Goal: Register for event/course

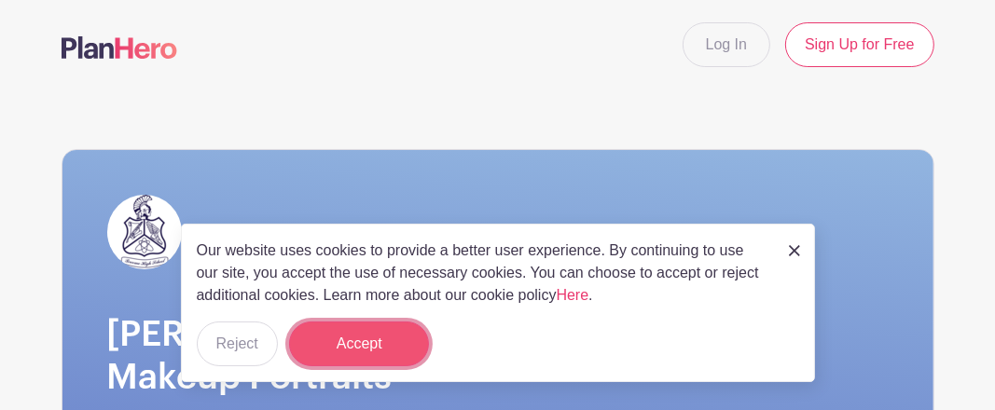
click at [330, 342] on button "Accept" at bounding box center [359, 344] width 140 height 45
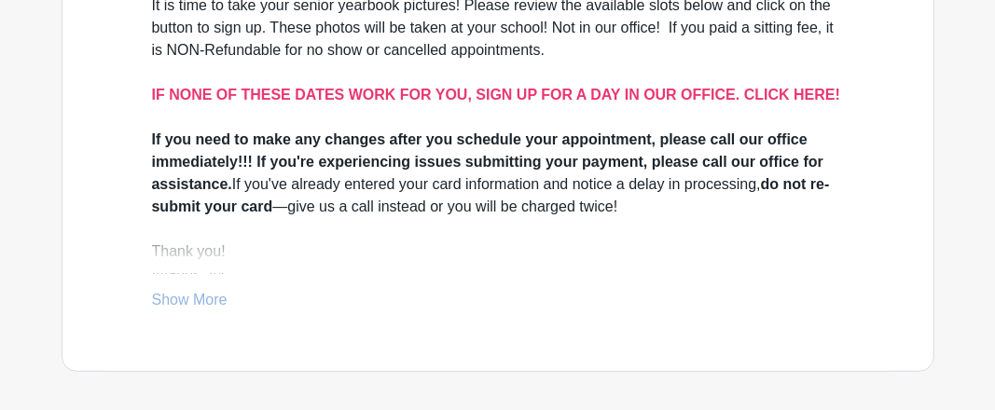
scroll to position [684, 0]
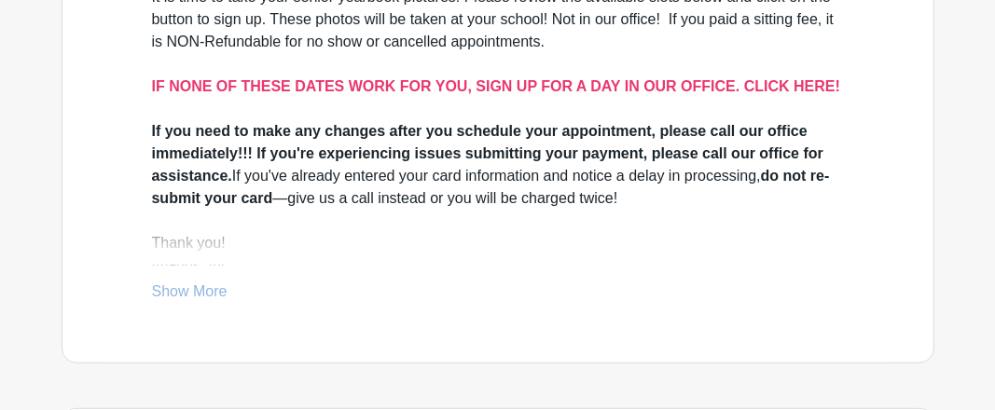
click at [199, 285] on link "Show More" at bounding box center [190, 295] width 76 height 23
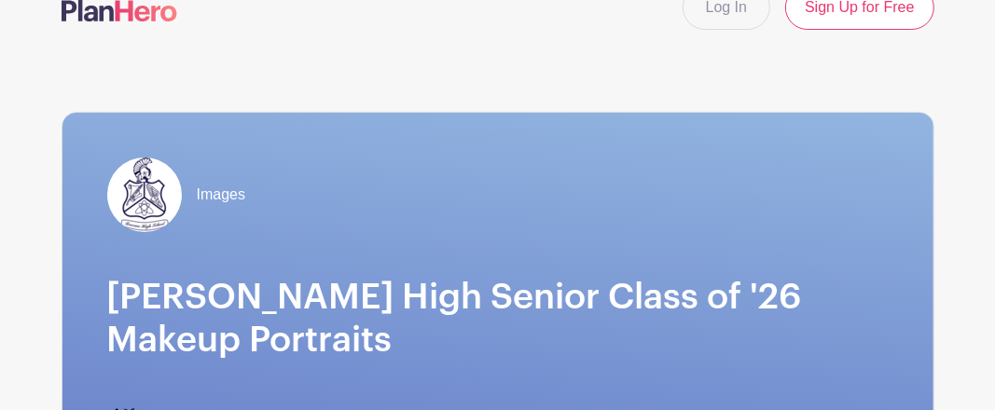
scroll to position [0, 0]
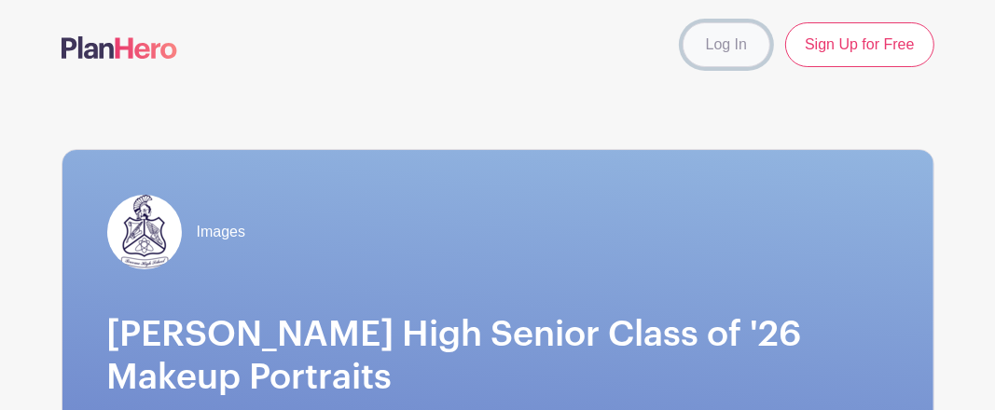
click at [735, 40] on link "Log In" at bounding box center [727, 44] width 88 height 45
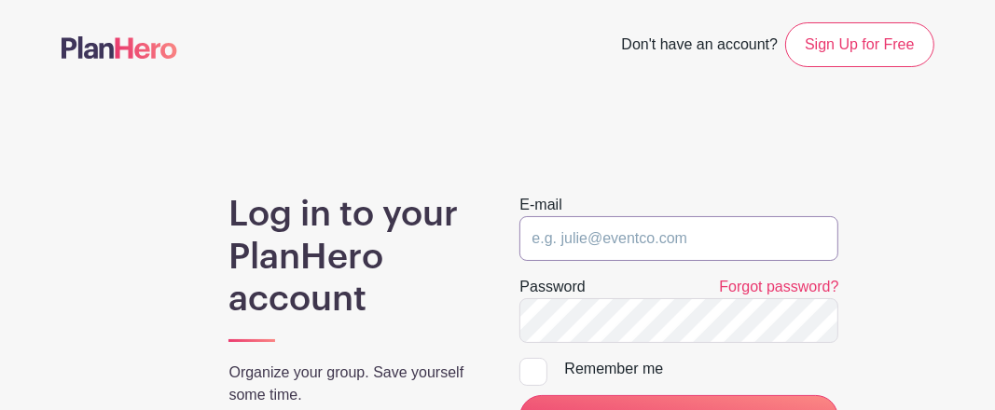
click at [533, 236] on input "email" at bounding box center [678, 238] width 319 height 45
type input "karlie1976@mail.com"
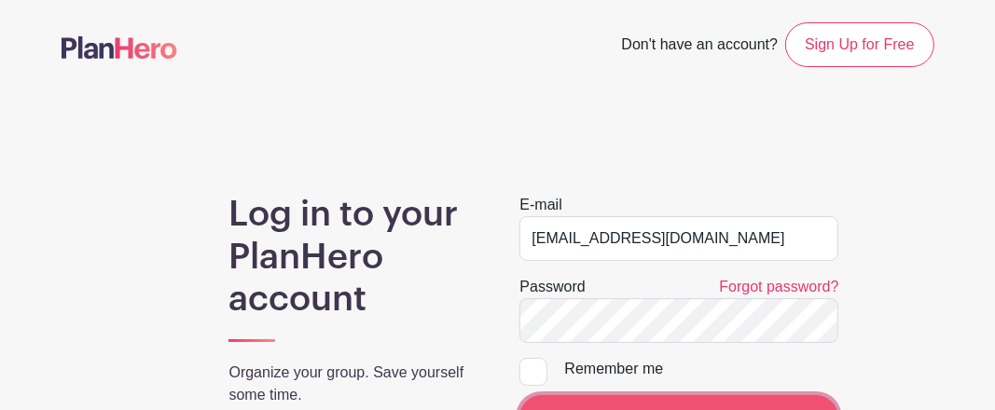
click at [619, 399] on input "LOG IN" at bounding box center [678, 417] width 319 height 45
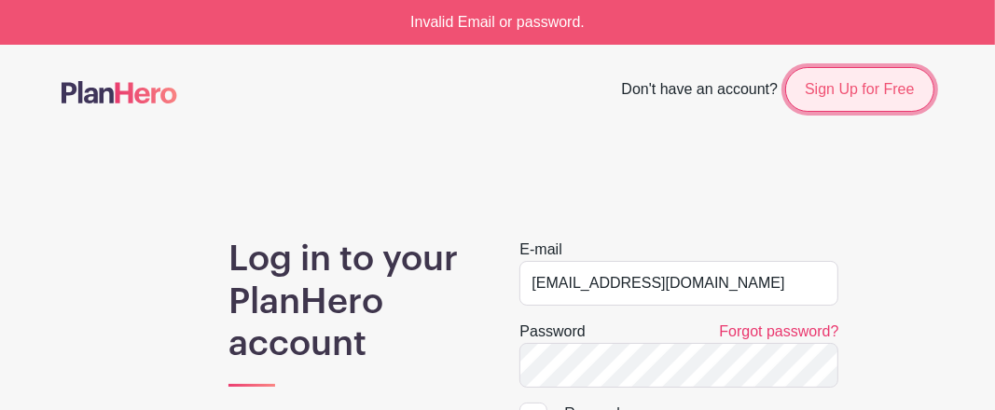
click at [878, 86] on link "Sign Up for Free" at bounding box center [859, 89] width 148 height 45
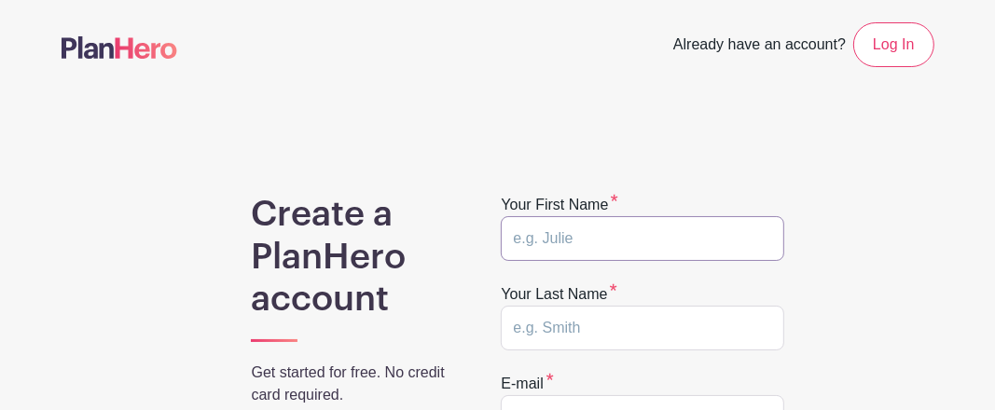
click at [560, 252] on input "text" at bounding box center [643, 238] width 284 height 45
type input "[PERSON_NAME]"
type input "[EMAIL_ADDRESS][DOMAIN_NAME]"
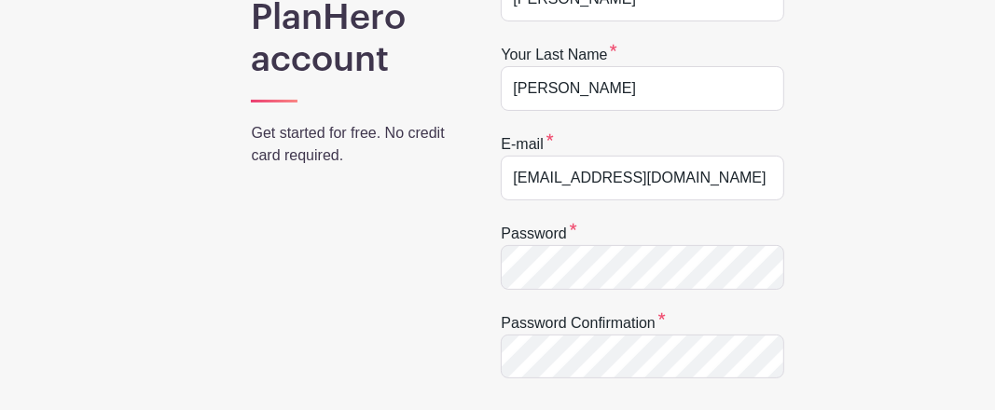
scroll to position [261, 0]
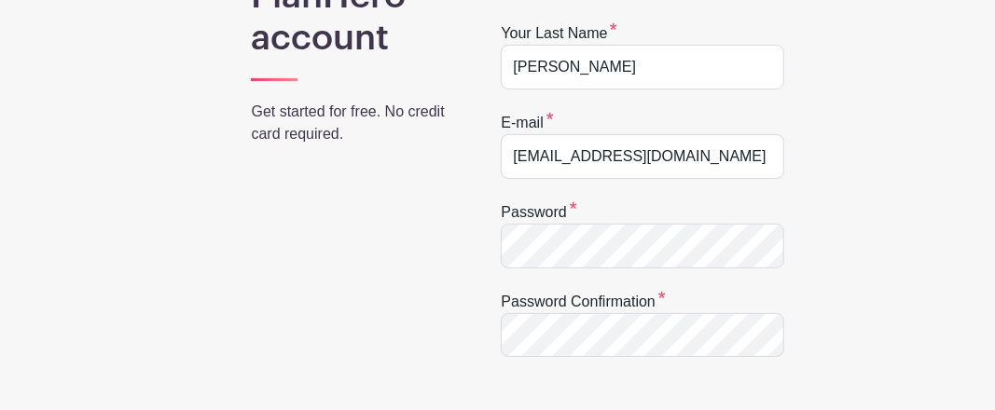
click at [798, 355] on div "Create a PlanHero account Get started for free. No credit card required. Your f…" at bounding box center [498, 352] width 873 height 838
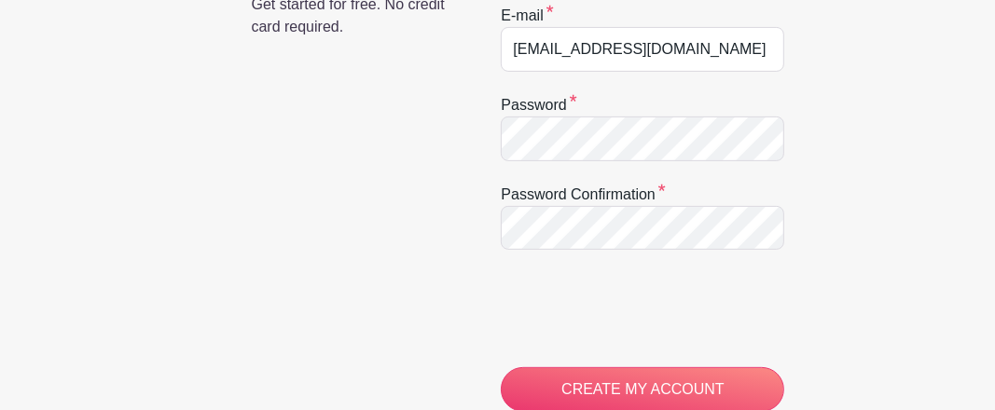
scroll to position [373, 0]
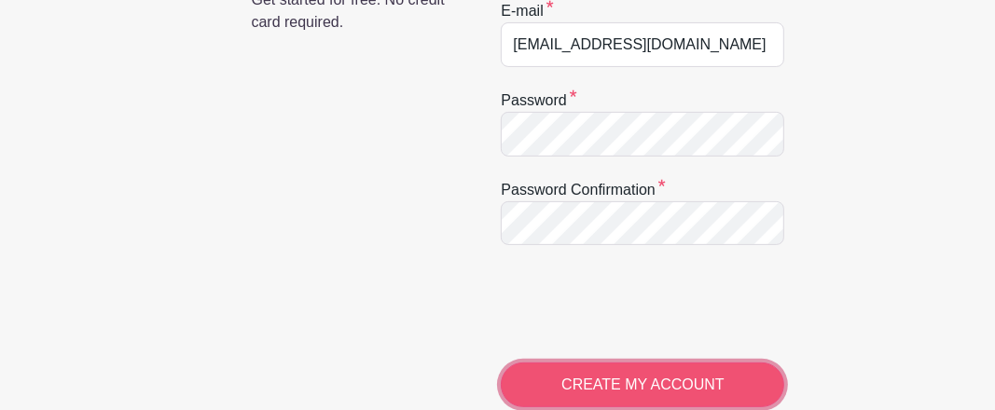
click at [604, 380] on input "CREATE MY ACCOUNT" at bounding box center [643, 385] width 284 height 45
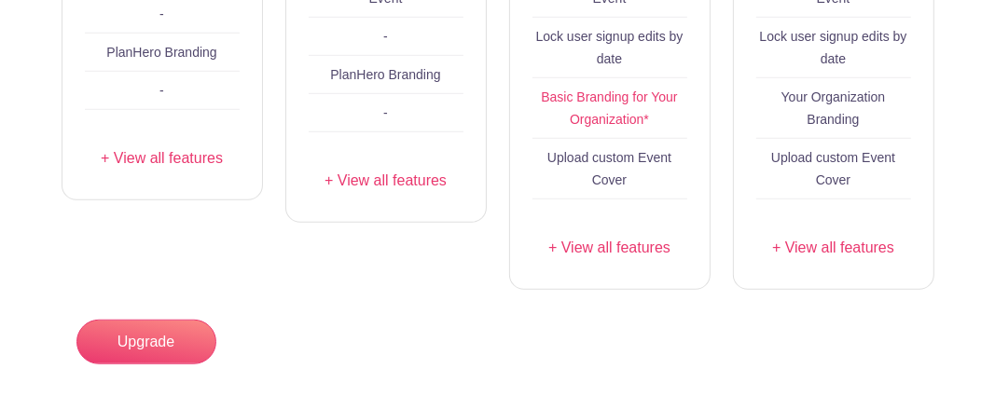
scroll to position [929, 0]
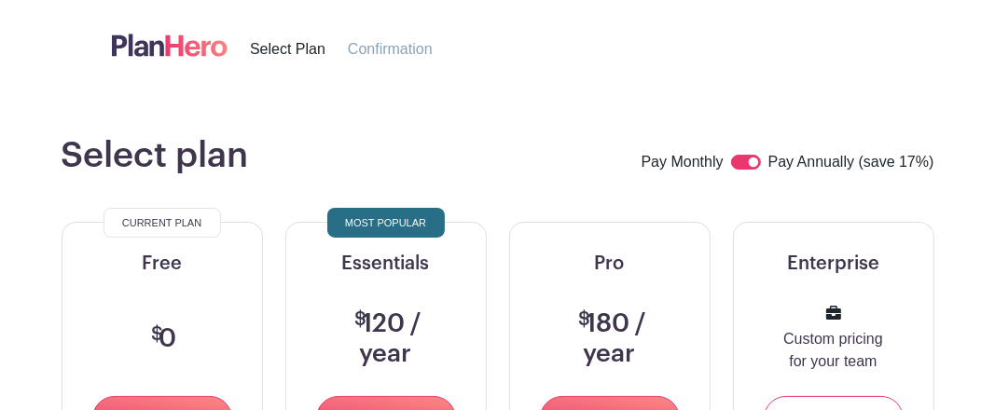
click at [198, 10] on nav "Select Plan Confirmation" at bounding box center [284, 45] width 388 height 76
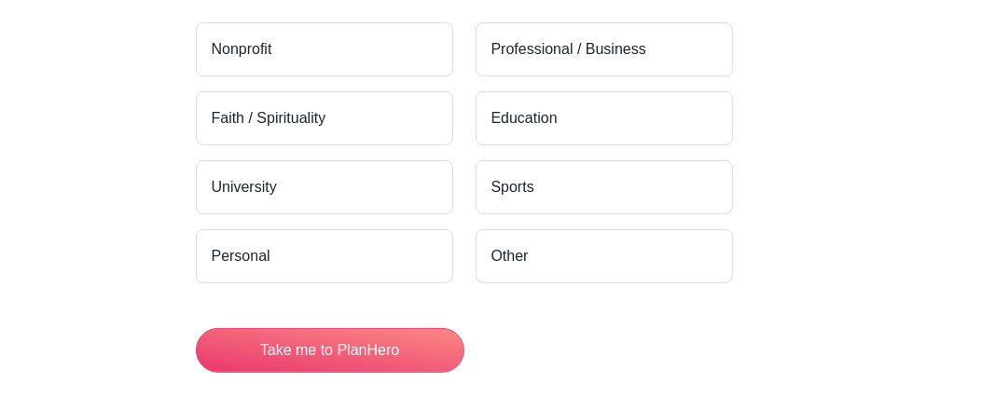
scroll to position [298, 0]
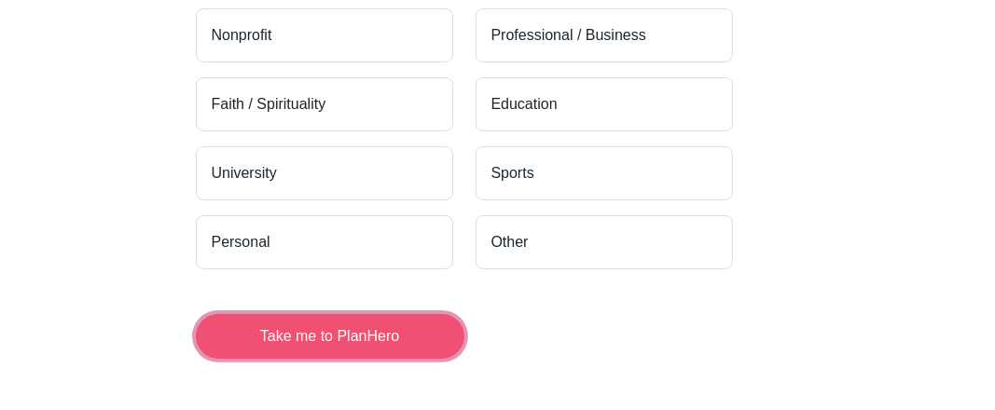
click at [403, 321] on button "Take me to PlanHero" at bounding box center [330, 336] width 269 height 45
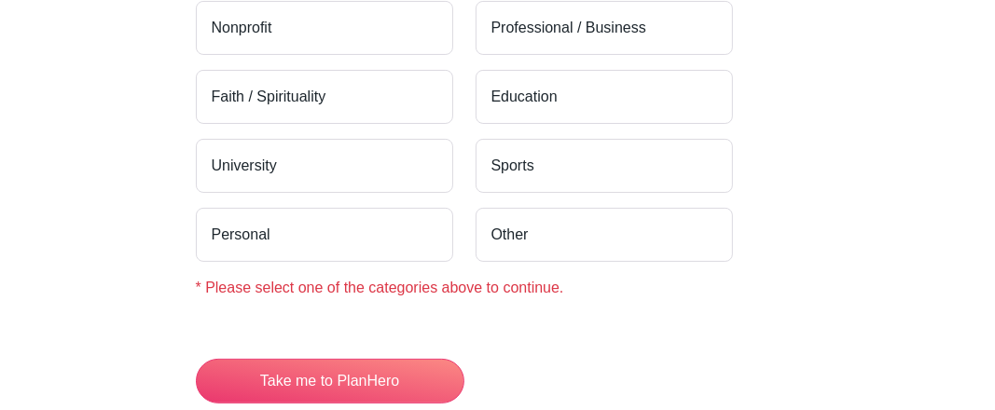
scroll to position [298, 0]
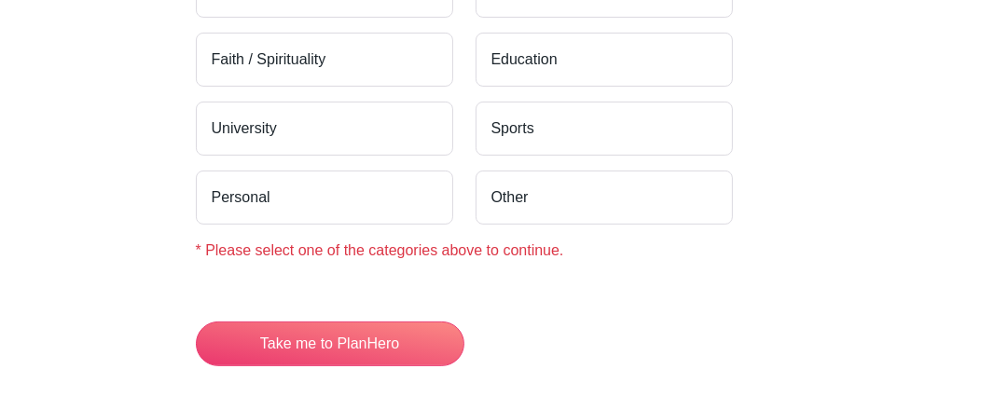
click at [623, 53] on label "Education" at bounding box center [604, 60] width 257 height 54
click at [0, 0] on input "Education" at bounding box center [0, 0] width 0 height 0
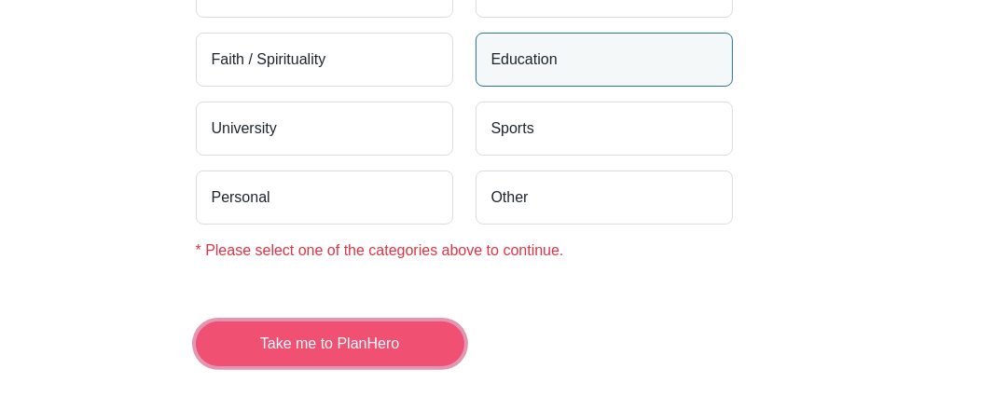
click at [331, 335] on button "Take me to PlanHero" at bounding box center [330, 344] width 269 height 45
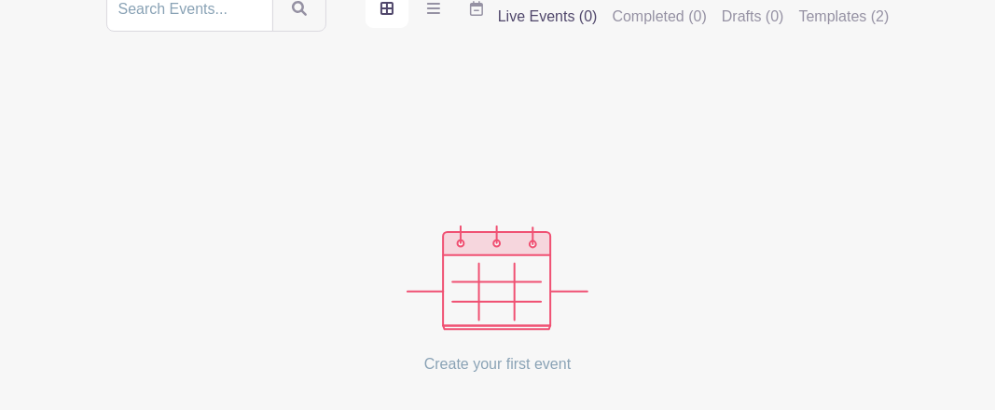
scroll to position [348, 0]
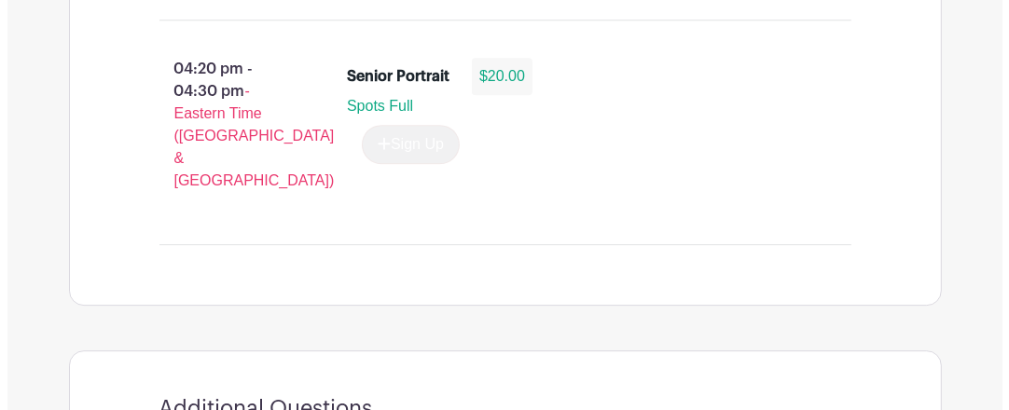
scroll to position [4041, 0]
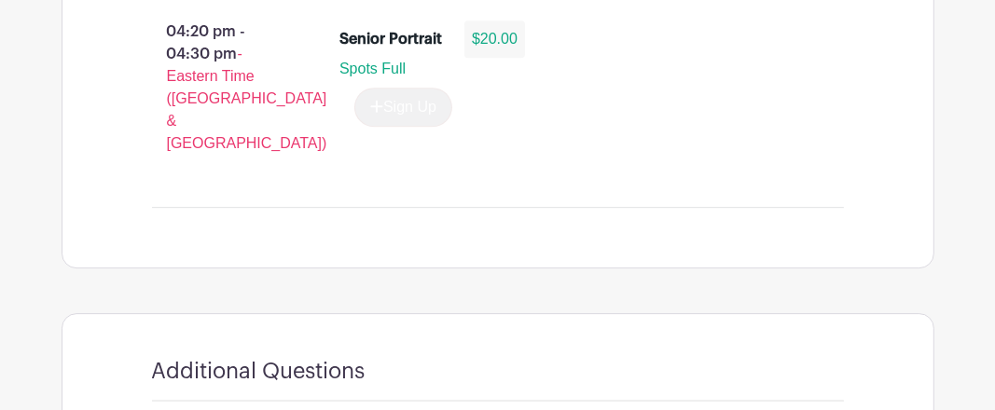
select select "3937"
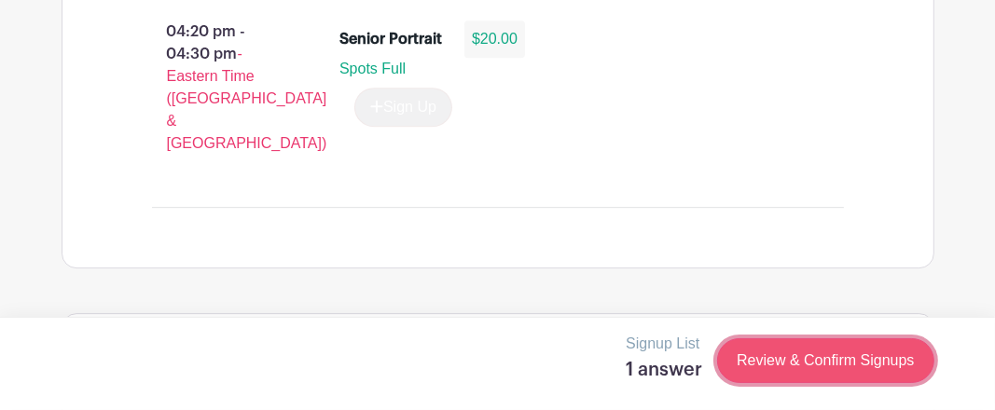
click at [879, 364] on link "Review & Confirm Signups" at bounding box center [825, 361] width 216 height 45
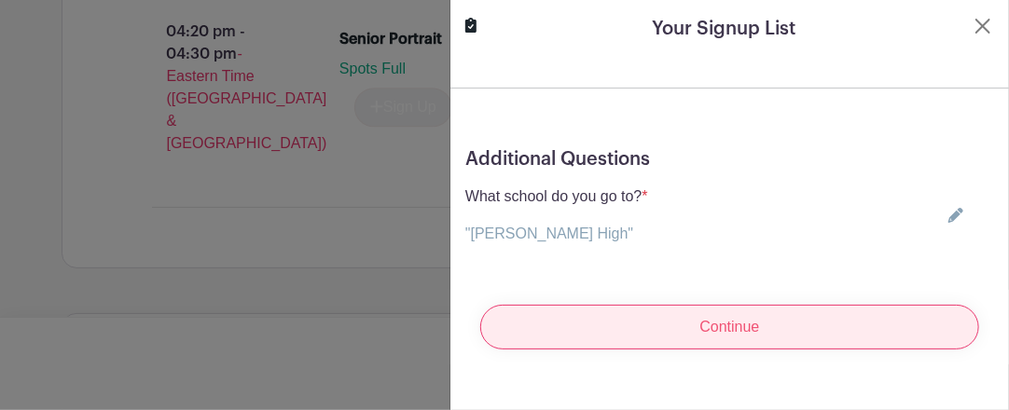
click at [724, 330] on input "Continue" at bounding box center [729, 327] width 499 height 45
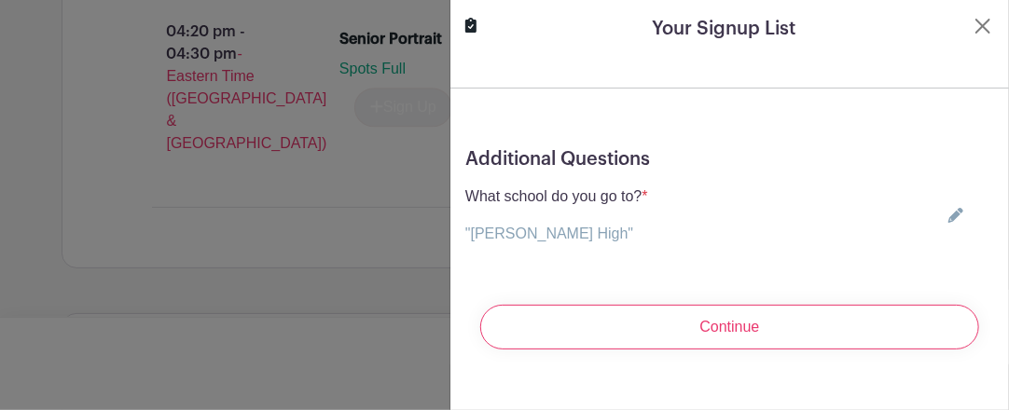
click at [948, 214] on icon at bounding box center [955, 215] width 15 height 15
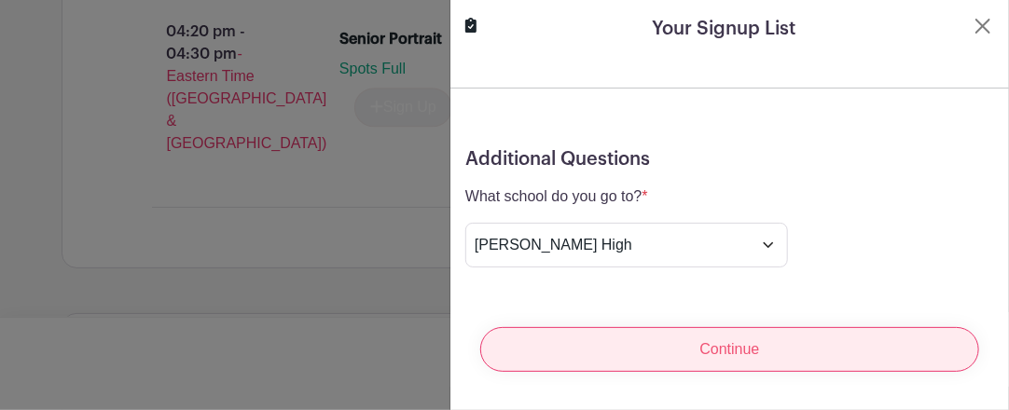
click at [731, 349] on input "Continue" at bounding box center [729, 349] width 499 height 45
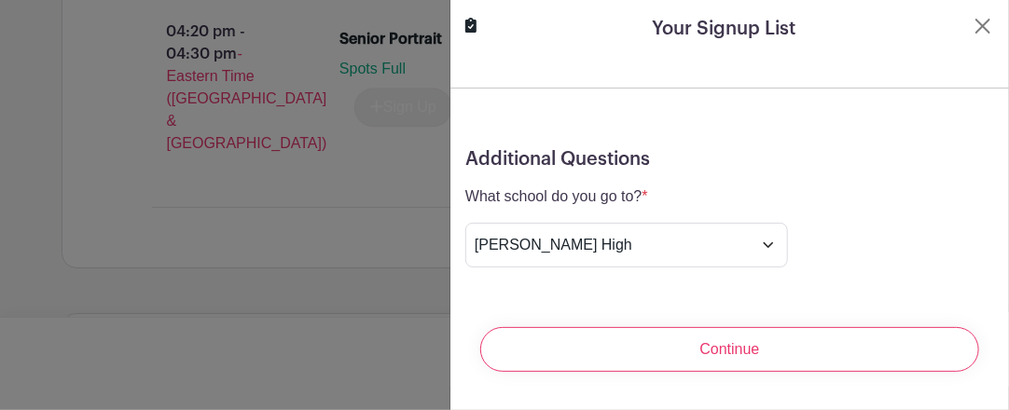
scroll to position [5, 0]
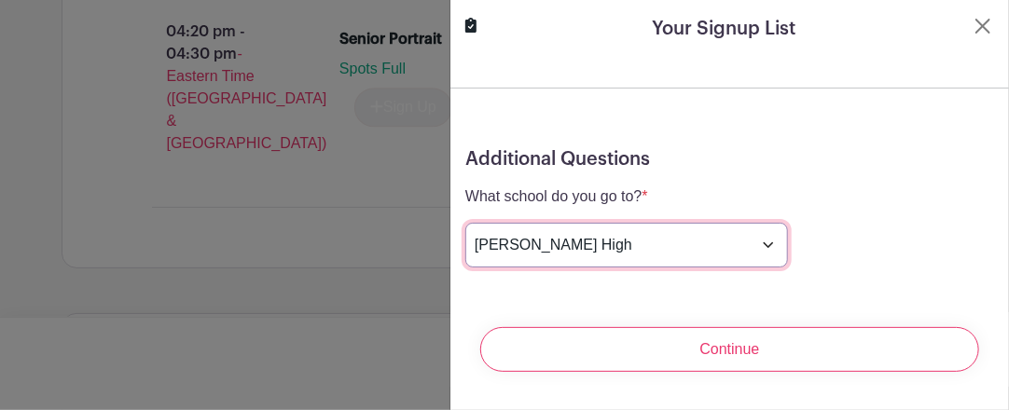
click at [683, 232] on select "Choose your answer Boiling Springs High Broome High Byrnes High Chesnee High Cl…" at bounding box center [626, 245] width 323 height 45
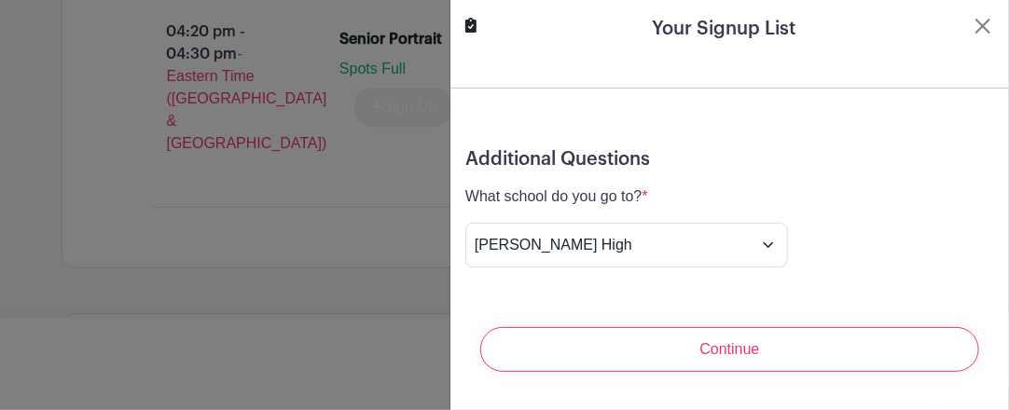
click at [784, 224] on div "What school do you go to? * "Broome High" Choose your answer Boiling Springs Hi…" at bounding box center [729, 227] width 529 height 82
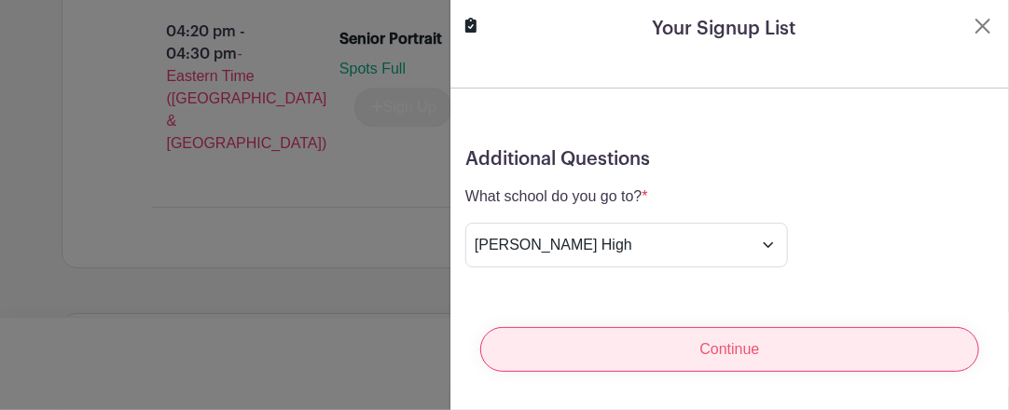
click at [690, 339] on input "Continue" at bounding box center [729, 349] width 499 height 45
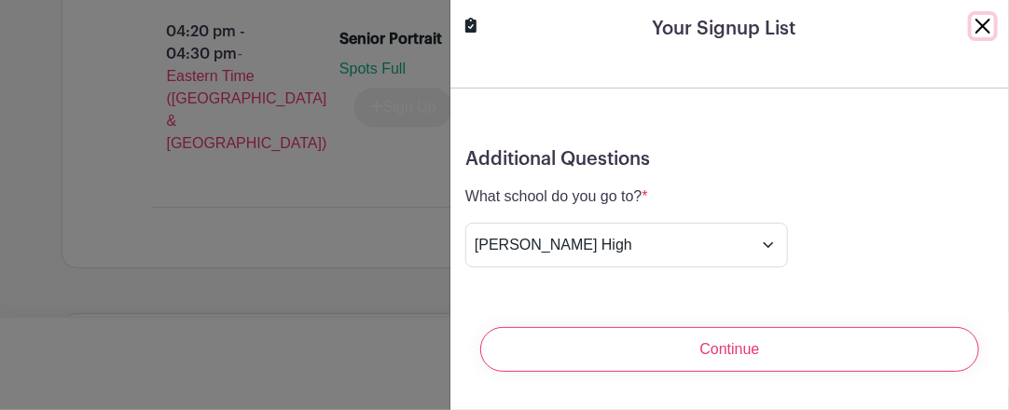
click at [972, 26] on button "Close" at bounding box center [983, 26] width 22 height 22
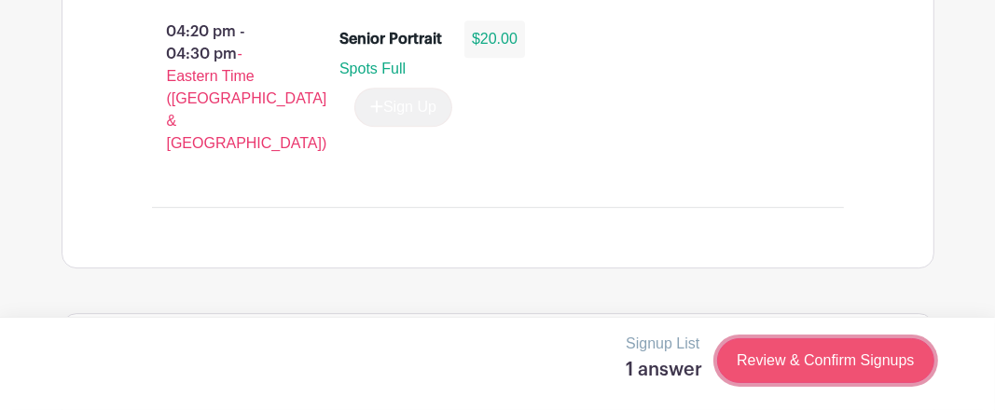
click at [797, 360] on link "Review & Confirm Signups" at bounding box center [825, 361] width 216 height 45
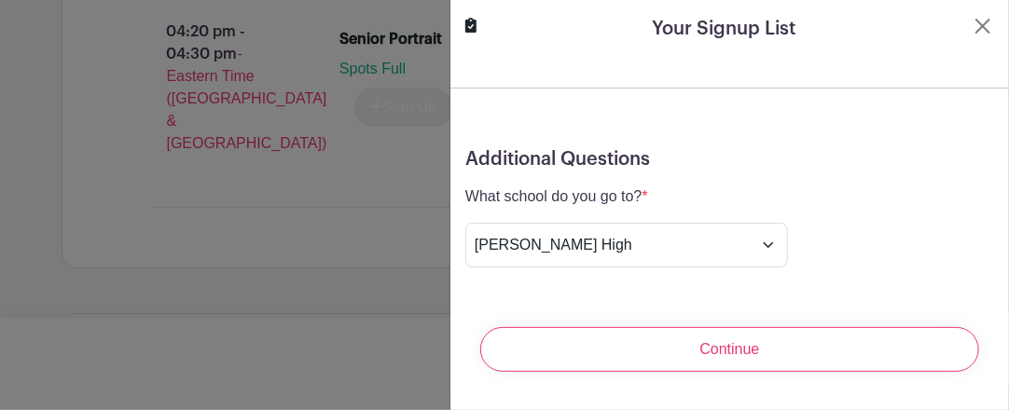
click at [797, 360] on input "Continue" at bounding box center [729, 349] width 499 height 45
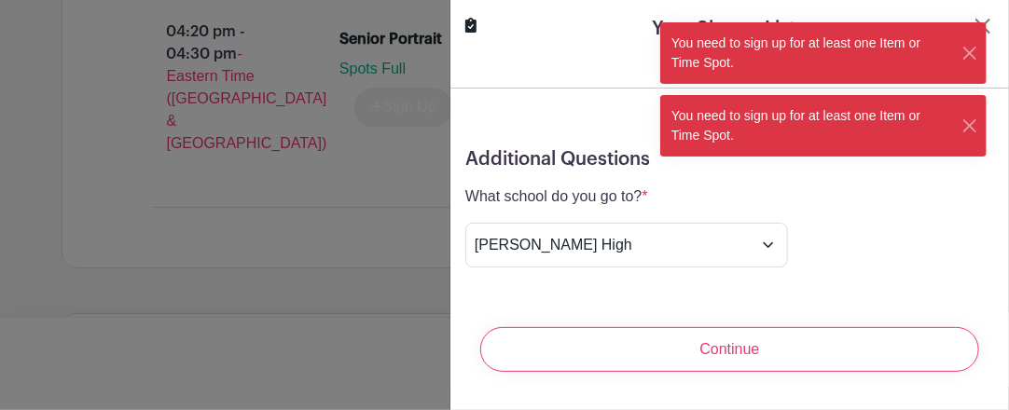
click at [797, 360] on input "Continue" at bounding box center [729, 349] width 499 height 45
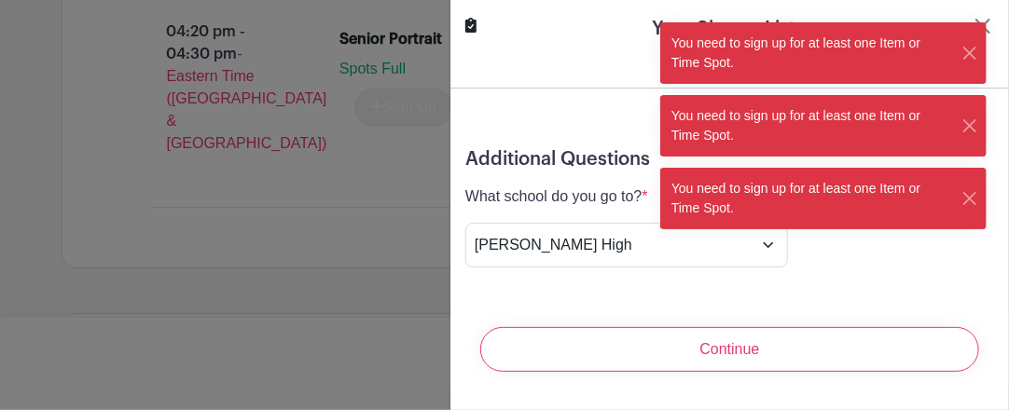
click at [754, 106] on div "You need to sign up for at least one Item or Time Spot." at bounding box center [810, 126] width 301 height 62
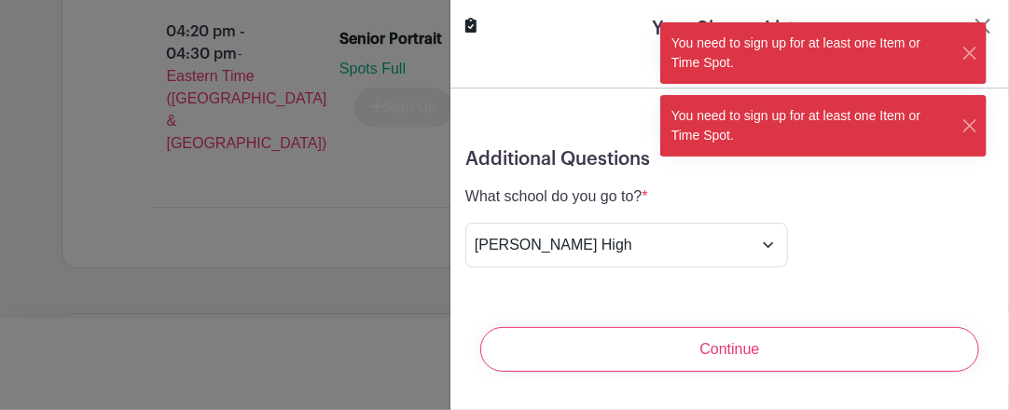
click at [754, 106] on div "You need to sign up for at least one Item or Time Spot." at bounding box center [810, 126] width 301 height 62
click at [753, 111] on div "You need to sign up for at least one Item or Time Spot." at bounding box center [810, 126] width 301 height 62
